Goal: Check status: Check status

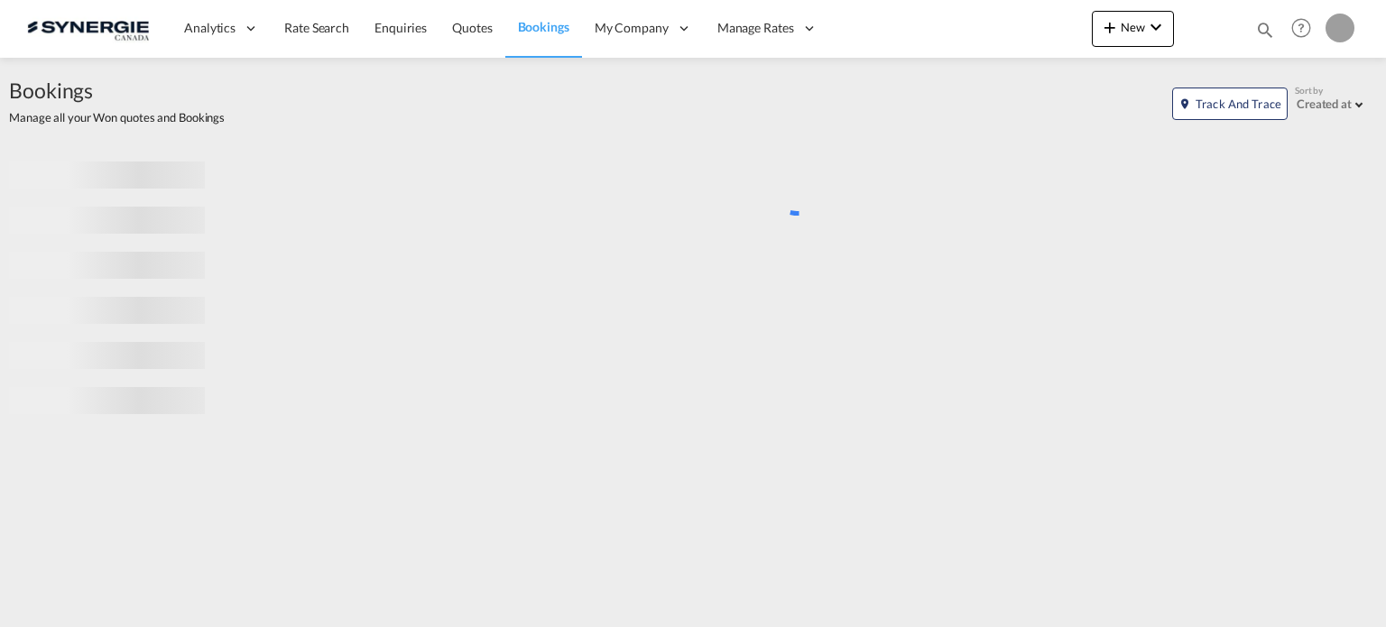
click at [1264, 22] on md-icon "icon-magnify" at bounding box center [1265, 30] width 20 height 20
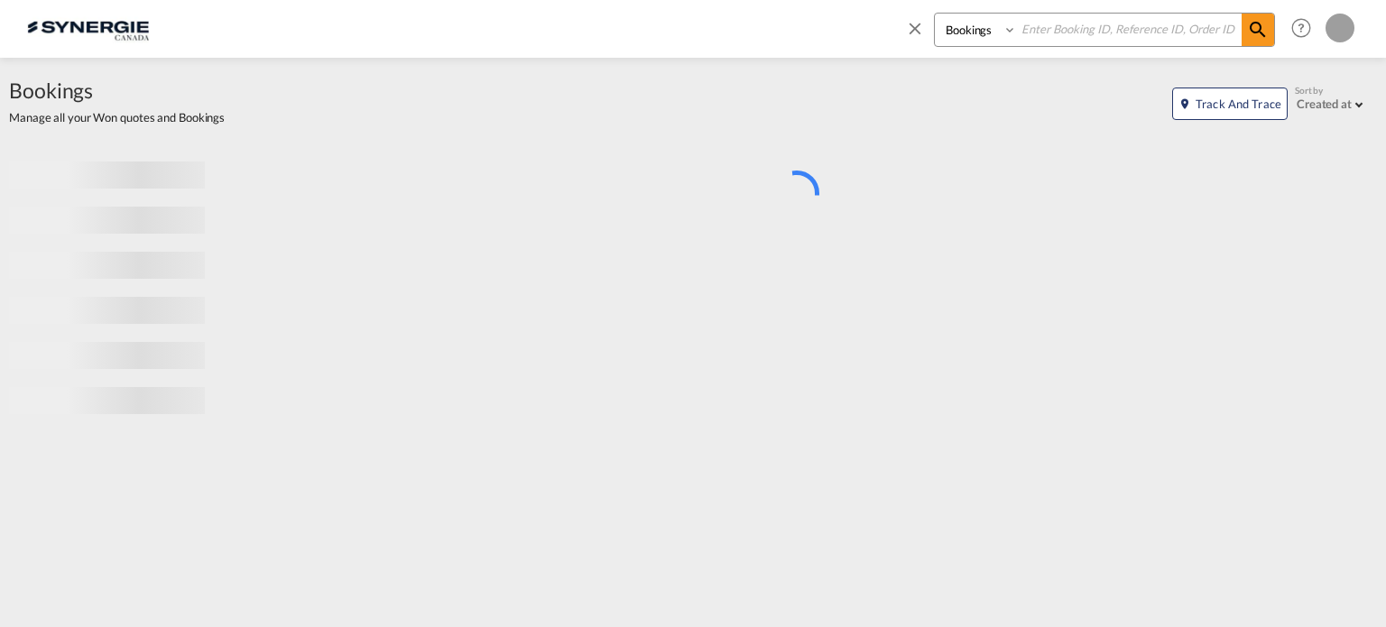
click at [973, 20] on select "Bookings Quotes Enquiries" at bounding box center [978, 30] width 86 height 32
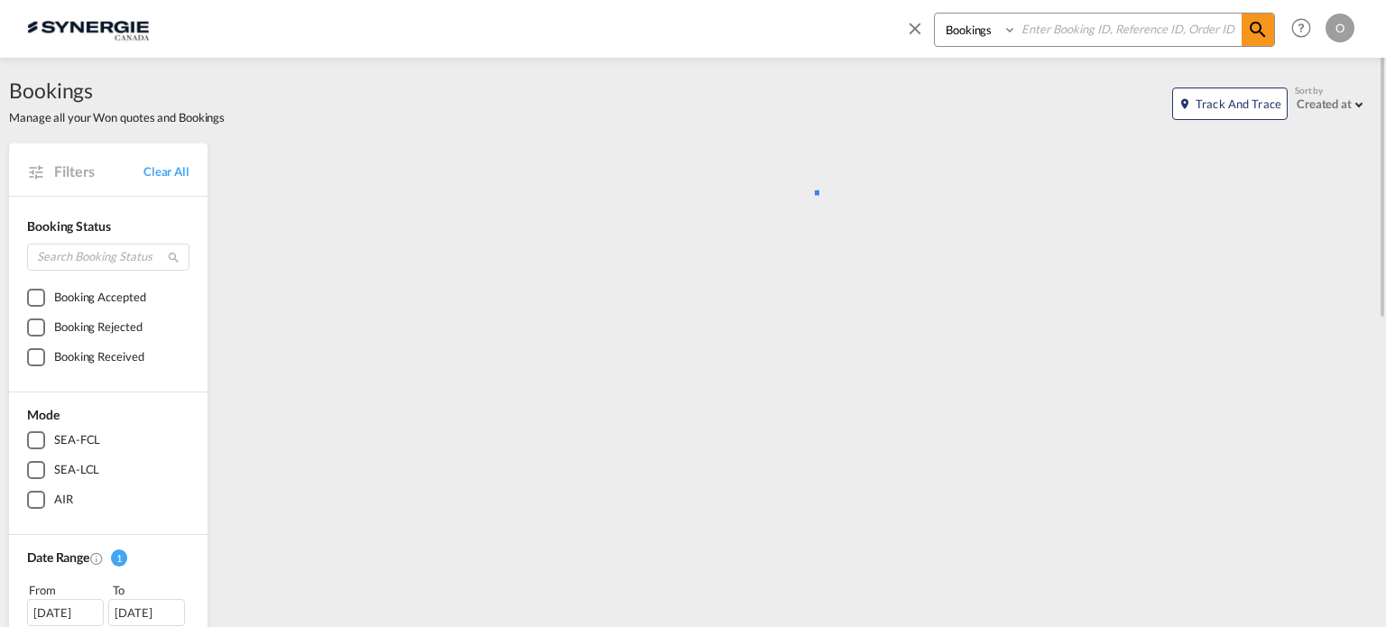
select select "Quotes"
click at [935, 14] on select "Bookings Quotes Enquiries" at bounding box center [978, 30] width 86 height 32
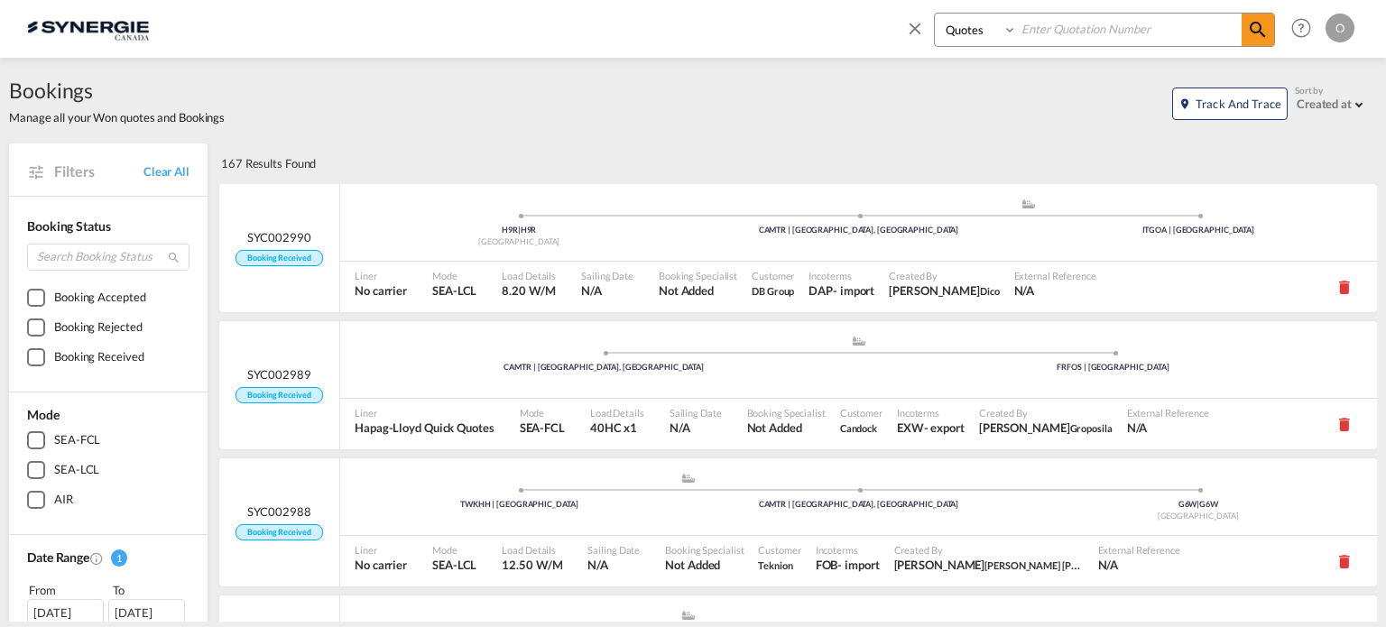
click at [1077, 28] on input at bounding box center [1129, 30] width 225 height 32
paste input "SYC000013619"
type input "SYC000013619"
click at [1263, 12] on div "Bookings Quotes Enquiries SYC000013619 Help Resources Product Release O My Prof…" at bounding box center [1126, 28] width 465 height 56
click at [1262, 19] on md-icon "icon-magnify" at bounding box center [1258, 30] width 22 height 22
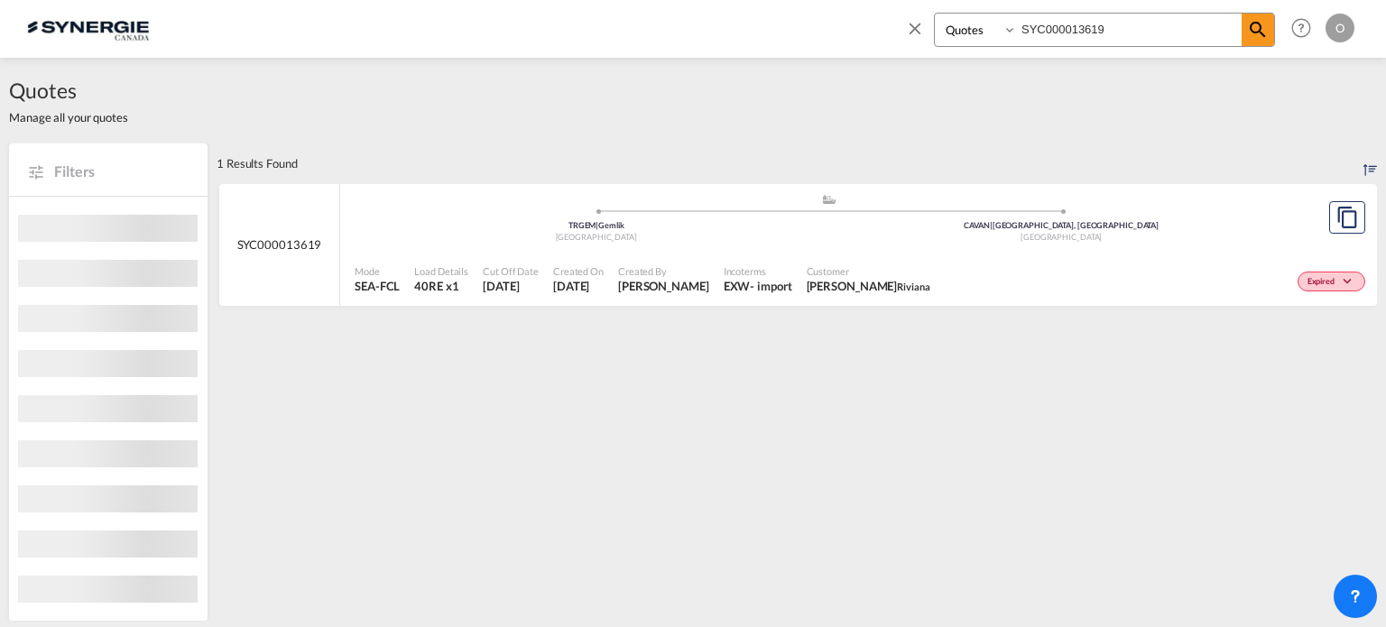
click at [896, 266] on span "Customer" at bounding box center [869, 271] width 124 height 14
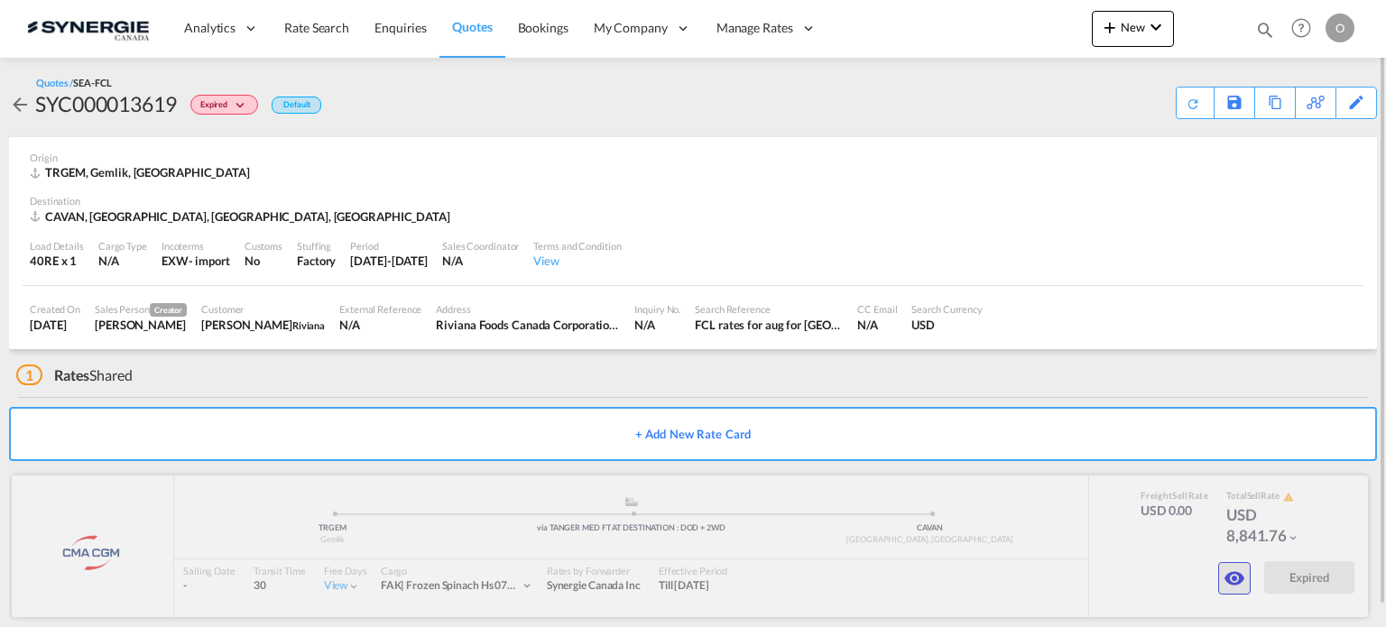
click at [1227, 583] on md-icon "icon-eye" at bounding box center [1235, 579] width 22 height 22
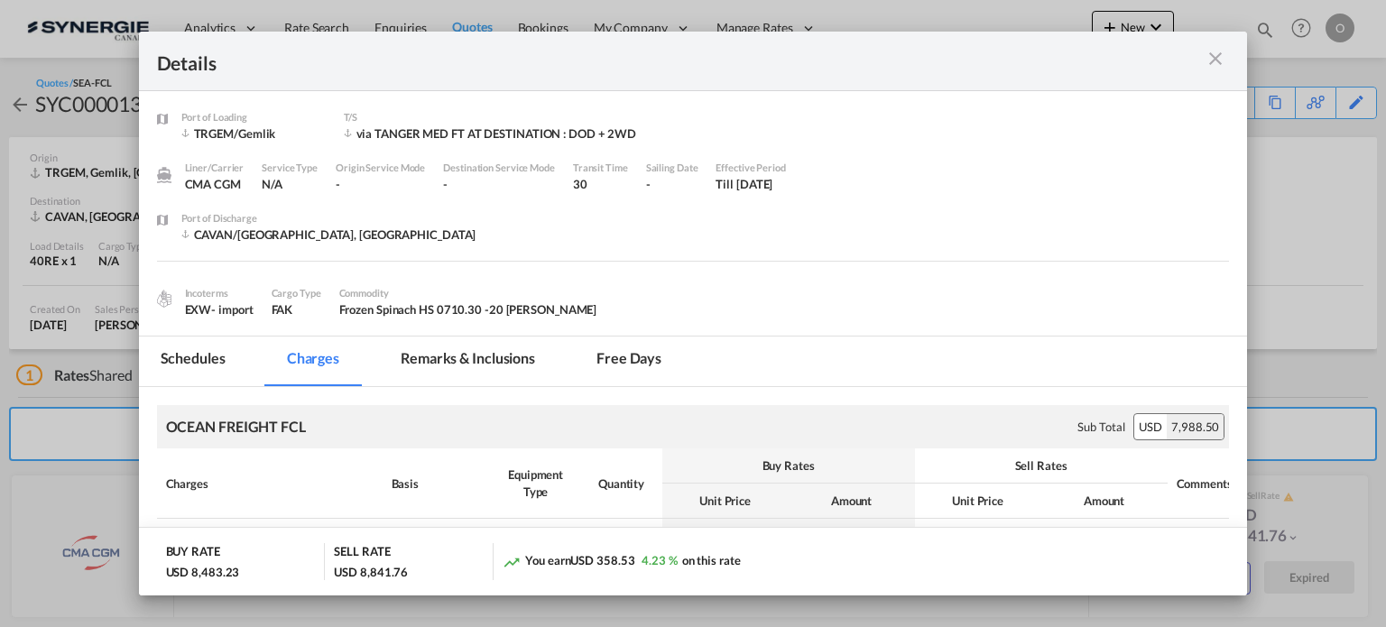
click at [519, 355] on md-tab-item "Remarks & Inclusions" at bounding box center [468, 362] width 178 height 50
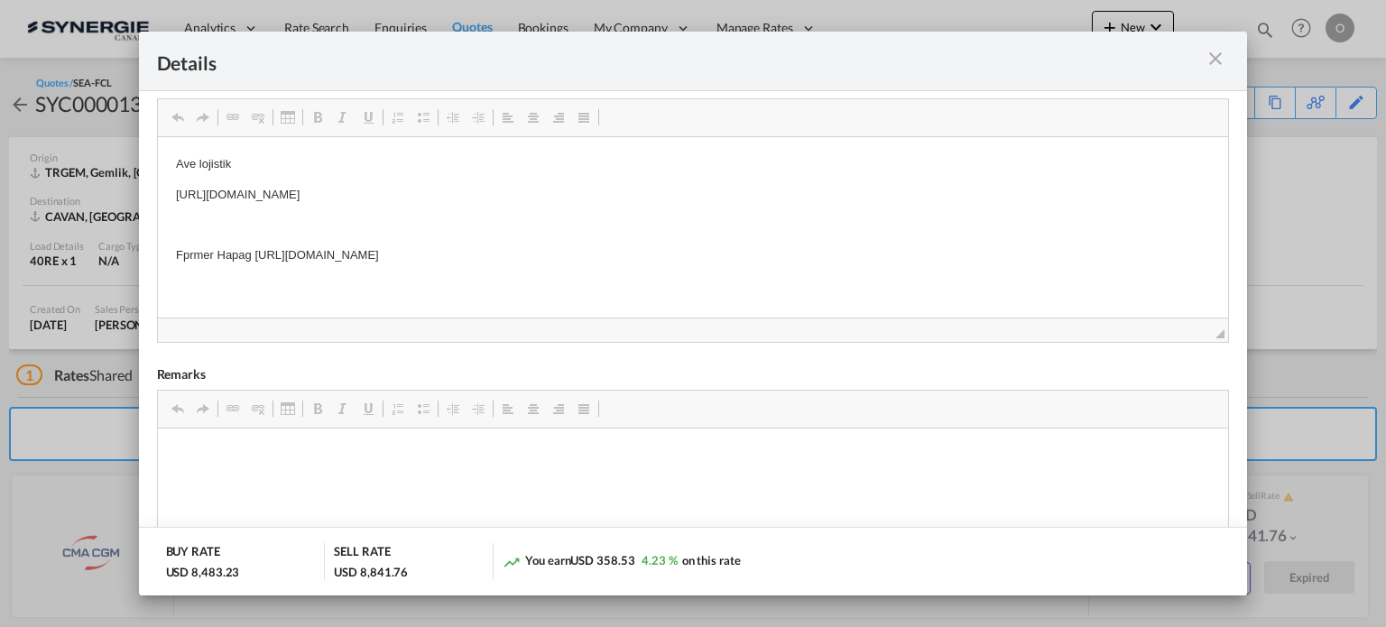
scroll to position [381, 0]
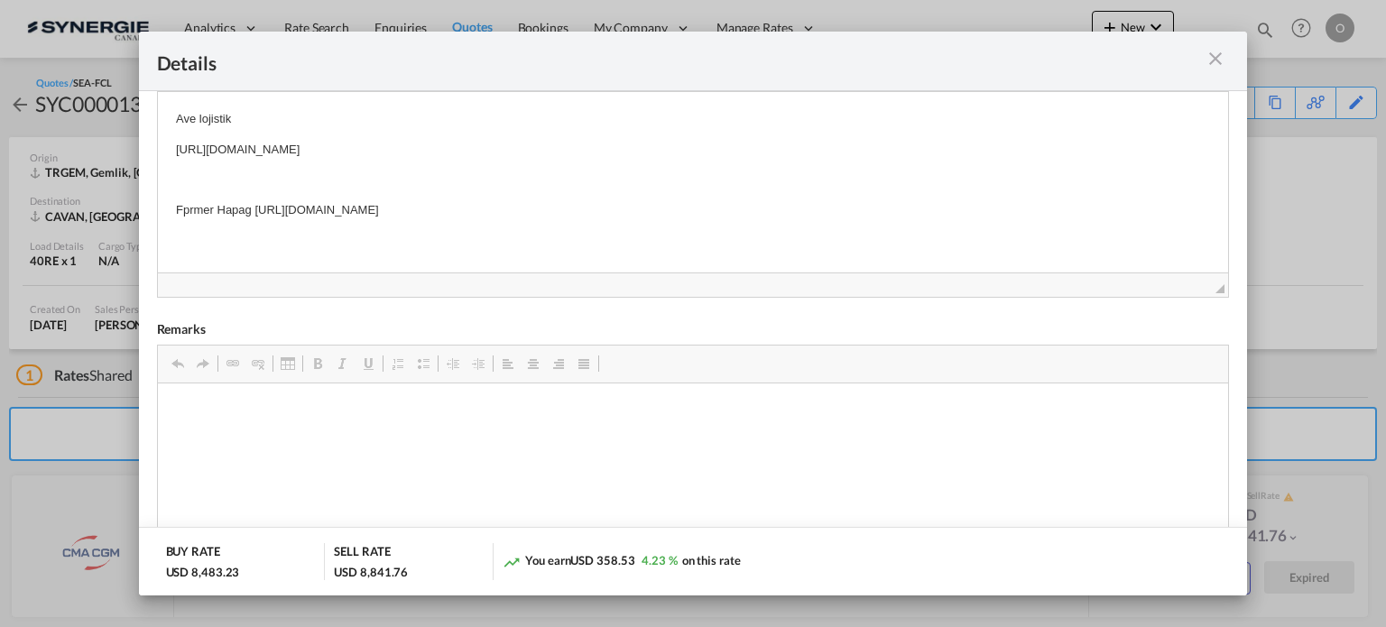
drag, startPoint x: 175, startPoint y: 147, endPoint x: 644, endPoint y: 143, distance: 469.2
drag, startPoint x: 643, startPoint y: 144, endPoint x: 178, endPoint y: 143, distance: 465.6
click at [178, 143] on p "https://app.frontapp.com/open/msg_1g5ydtvz?key=KLt0r1YLaHvzPsizIJEu85X1dTXskyob" at bounding box center [692, 149] width 1035 height 19
copy p "https://app.frontapp.com/open/msg_1g5ydtvz?key=KLt0r1YLaHvzPsizIJEu85X1dTXskyob"
drag, startPoint x: 175, startPoint y: 208, endPoint x: 691, endPoint y: 179, distance: 517.0
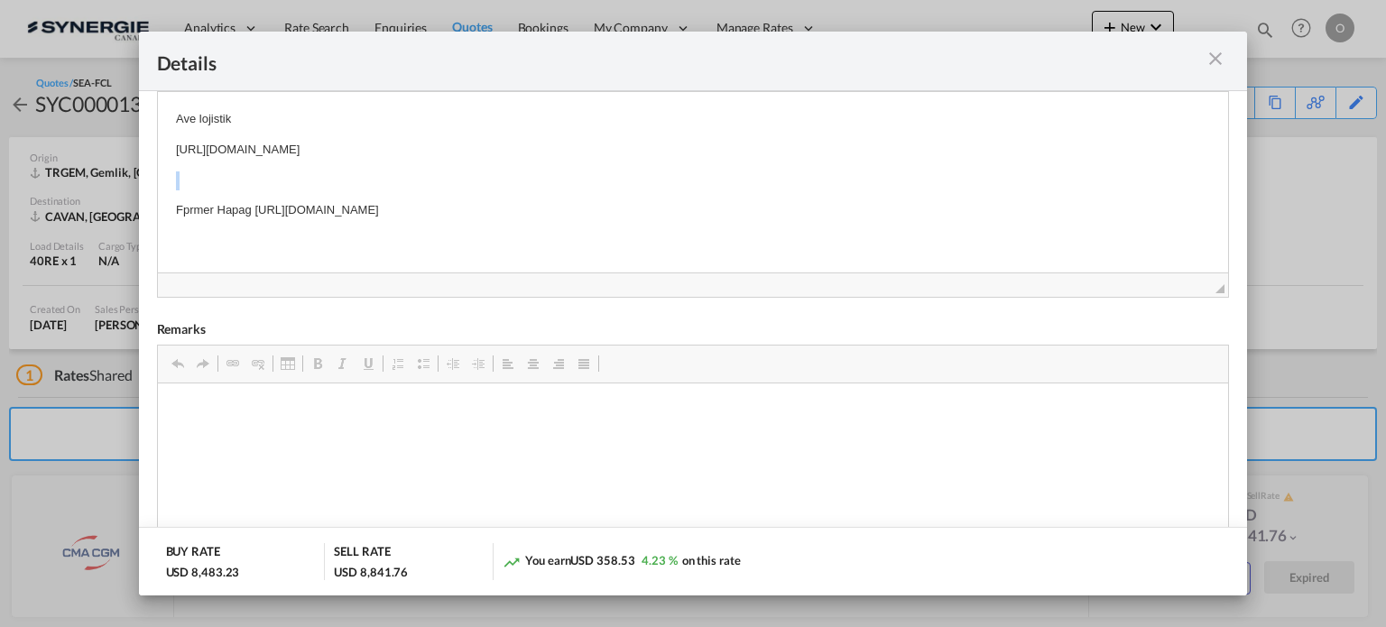
click at [691, 179] on body "Ave lojistik https://app.frontapp.com/open/msg_1g5ydtvz?key=KLt0r1YLaHvzPsizIJE…" at bounding box center [692, 164] width 1035 height 110
drag, startPoint x: 254, startPoint y: 211, endPoint x: 756, endPoint y: 204, distance: 501.8
click at [756, 204] on p "Fprmer Hapag https://app.frontapp.com/open/msg_1gq2k0un?key=pz9WNK-d3eBxRYWOaMU…" at bounding box center [692, 209] width 1035 height 19
click at [769, 218] on span "Copy" at bounding box center [790, 221] width 56 height 26
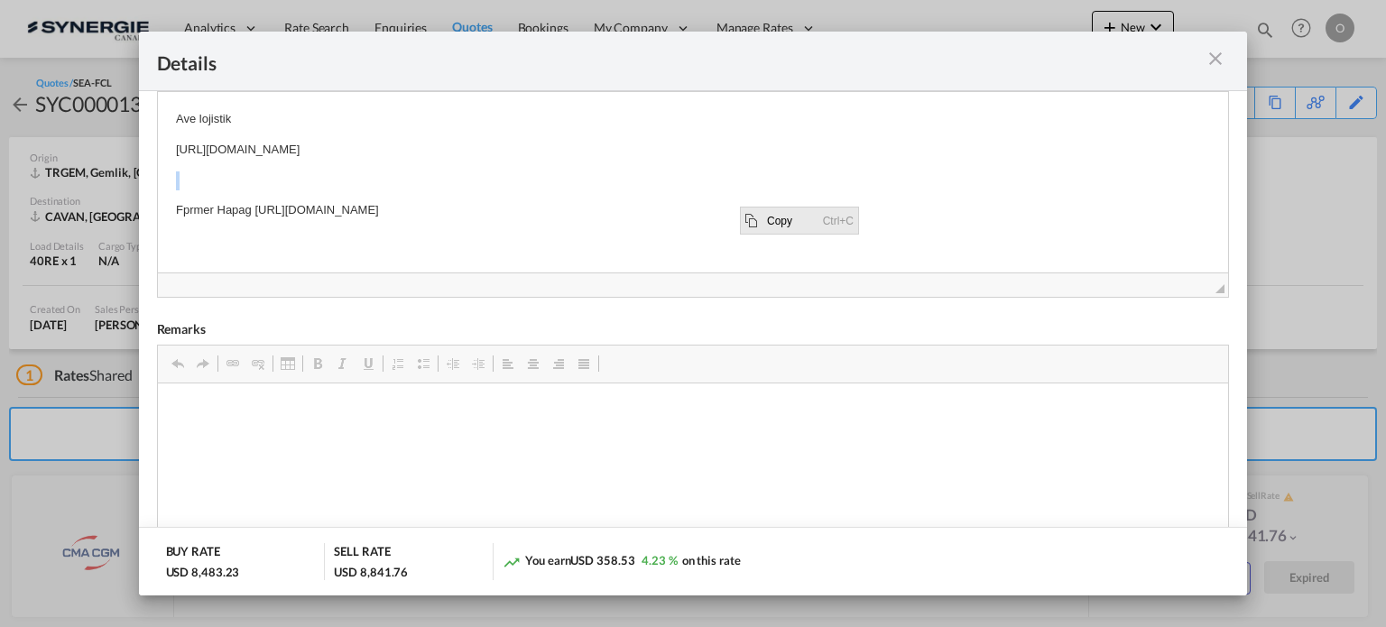
copy p "https://app.frontapp.com/open/msg_1gq2k0un?key=pz9WNK-d3eBxRYWOaMUpshStBV_5QK9y"
